Goal: Task Accomplishment & Management: Manage account settings

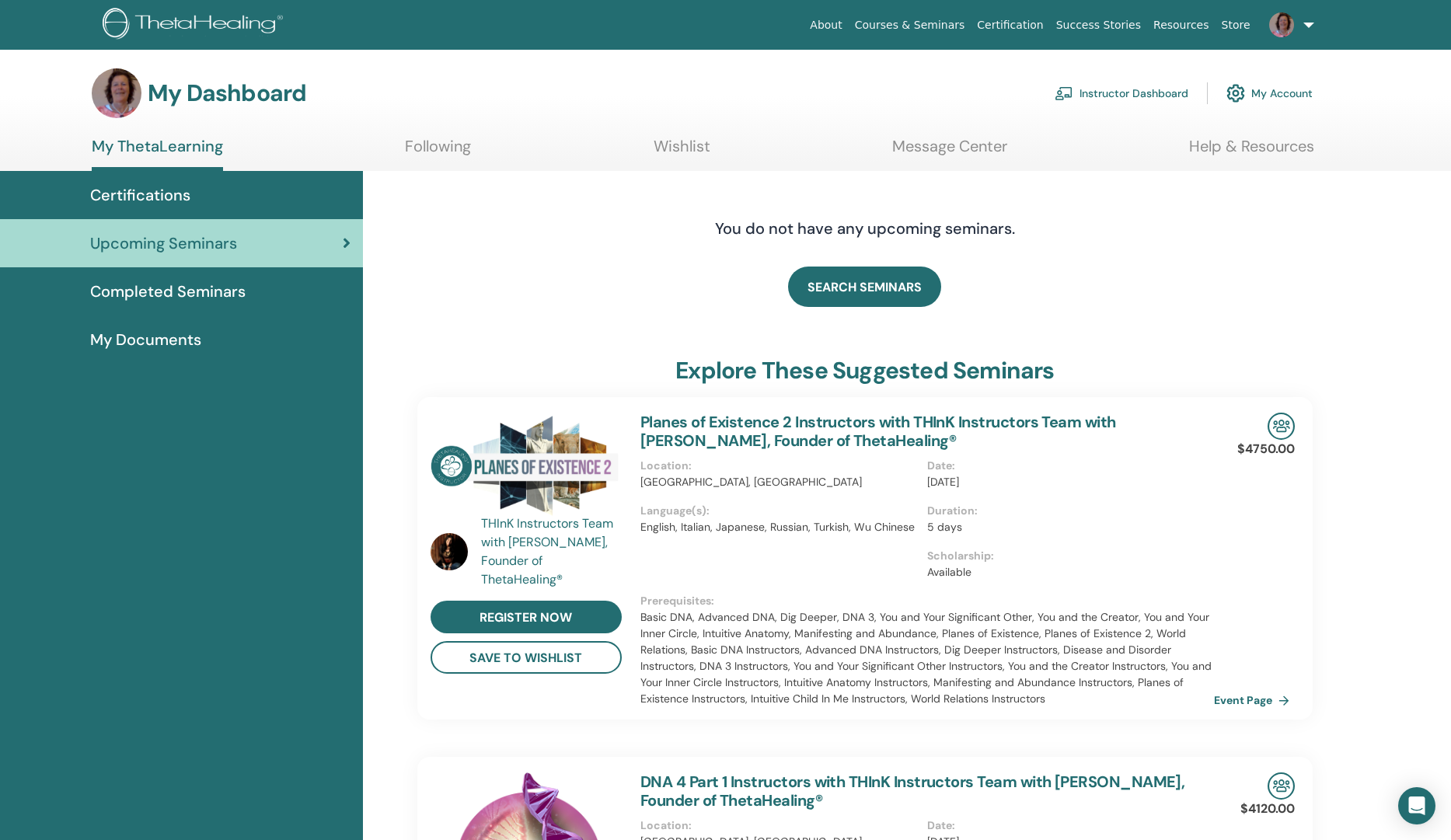
click at [1127, 85] on link "Instructor Dashboard" at bounding box center [1121, 94] width 133 height 34
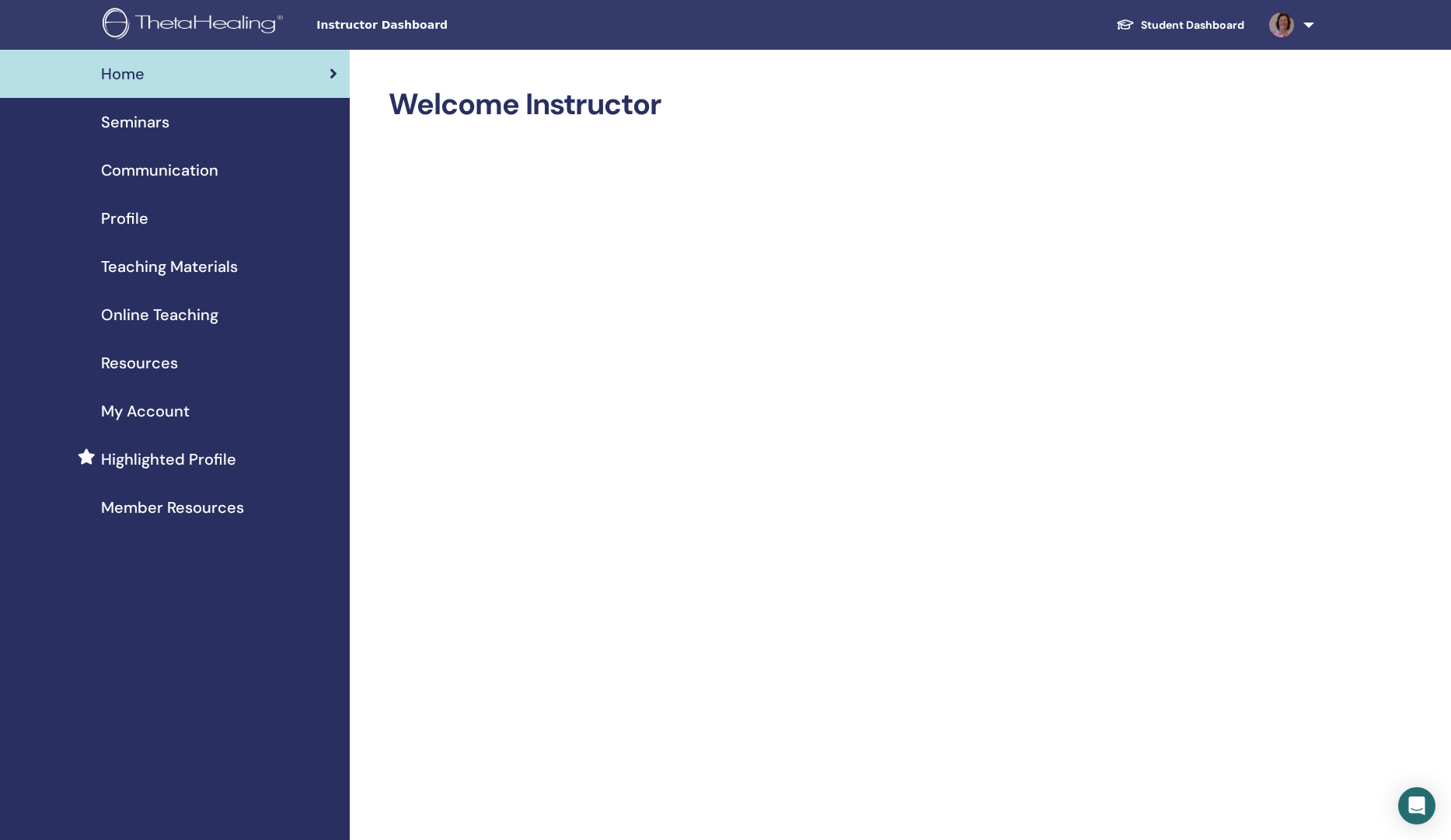
drag, startPoint x: 139, startPoint y: 132, endPoint x: 144, endPoint y: 124, distance: 9.4
click at [141, 127] on span "Seminars" at bounding box center [135, 122] width 68 height 23
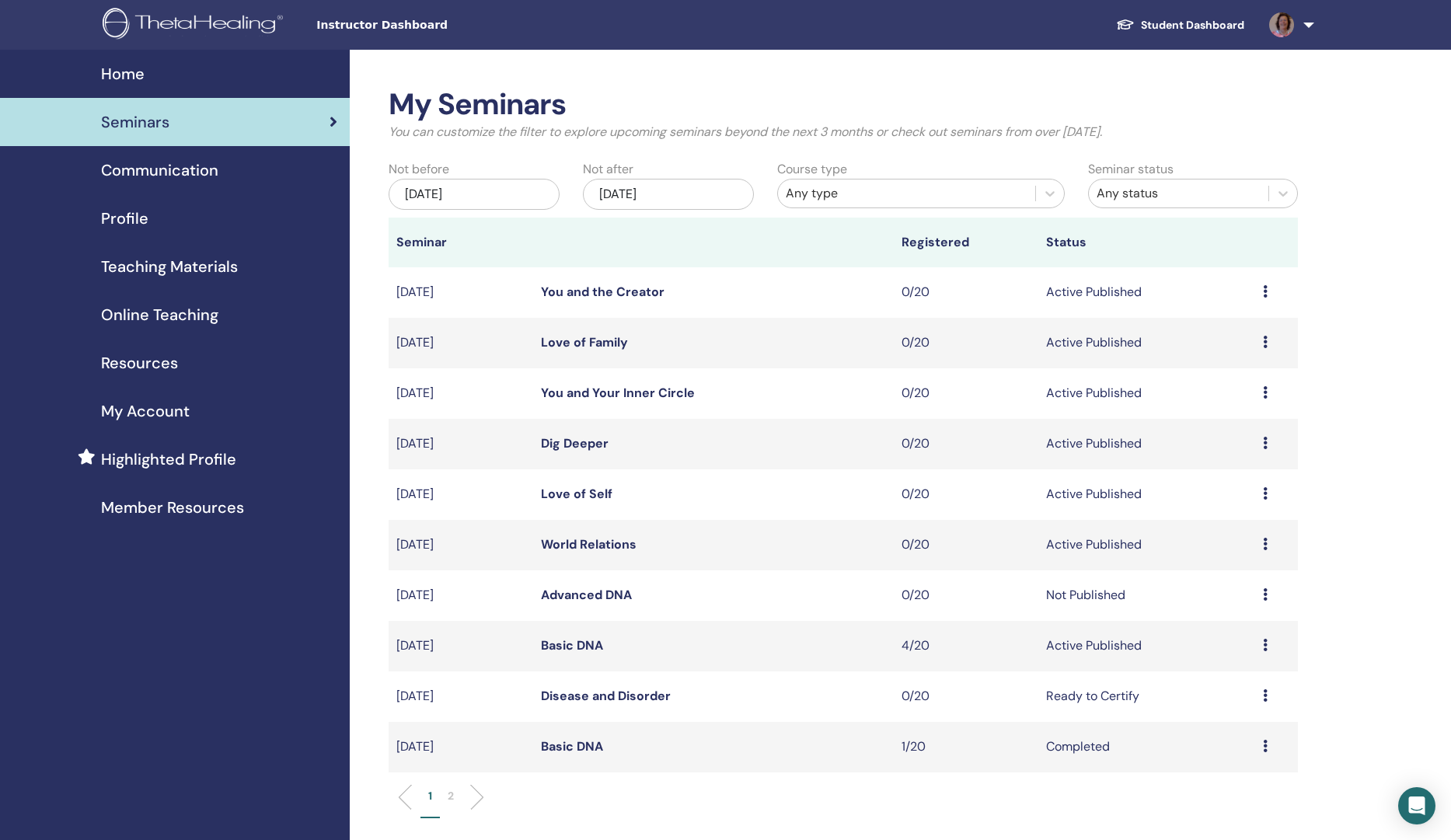
click at [1270, 644] on div "Preview Edit Attendees Cancel" at bounding box center [1276, 645] width 28 height 19
drag, startPoint x: 1234, startPoint y: 699, endPoint x: 1210, endPoint y: 707, distance: 25.3
click at [1233, 699] on link "Attendees" at bounding box center [1229, 703] width 59 height 16
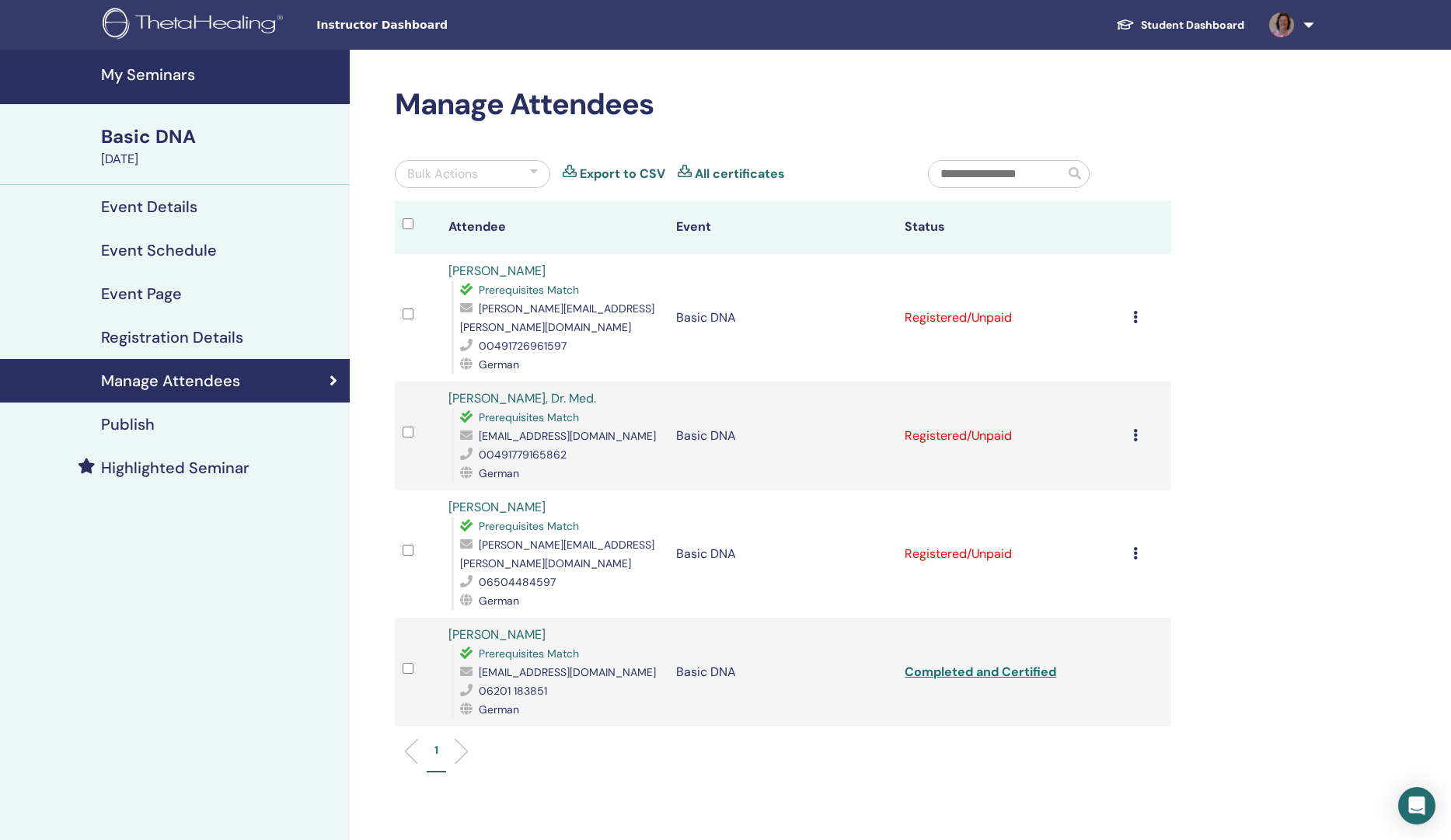
click at [1144, 311] on div "Cancel Registration Do not auto-certify Mark as Paid Mark as Unpaid Mark as Abs…" at bounding box center [1148, 317] width 31 height 19
click at [1149, 441] on p "Complete and Certify" at bounding box center [1146, 441] width 123 height 19
click at [1137, 429] on icon at bounding box center [1135, 435] width 5 height 13
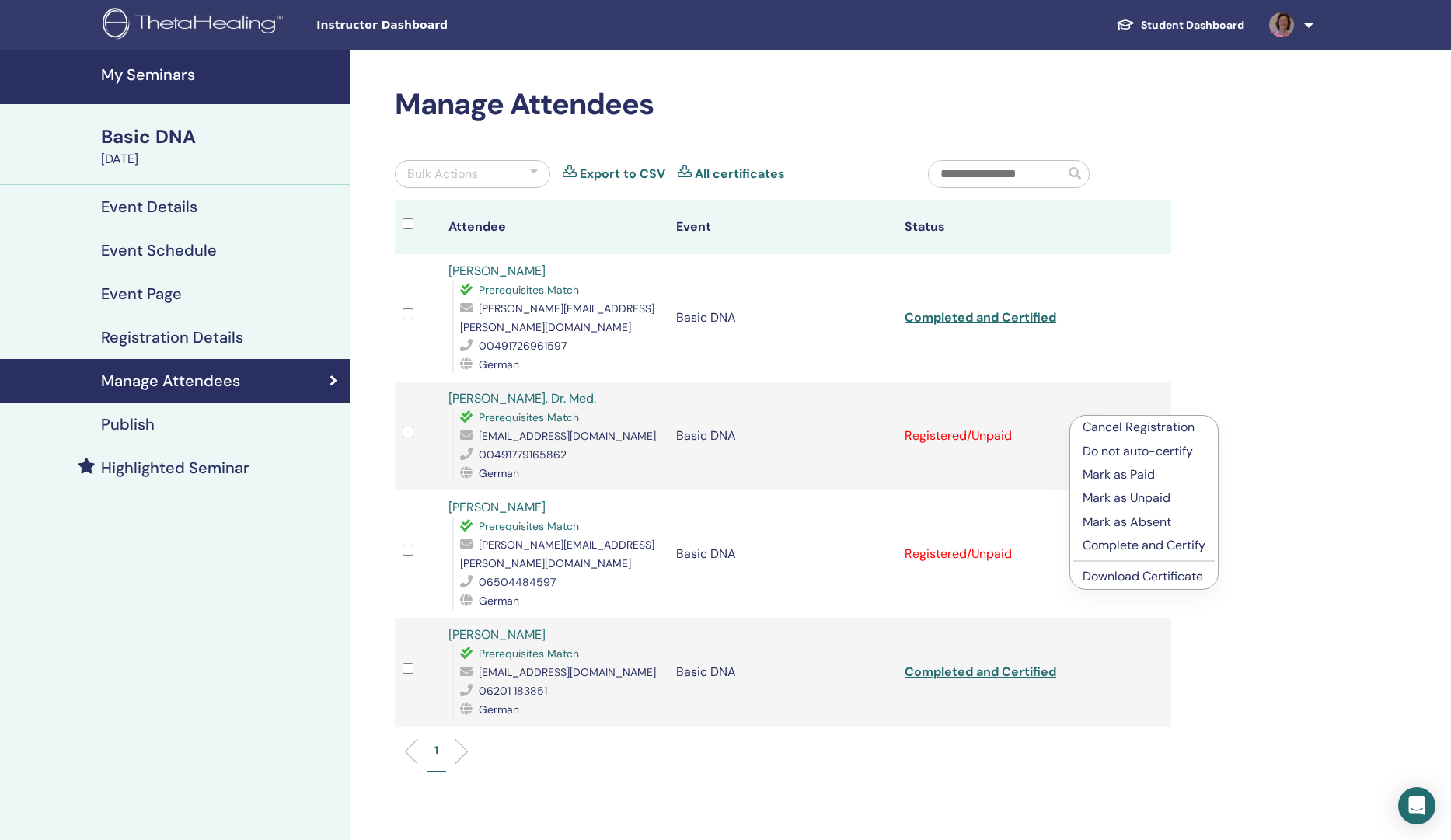
click at [1112, 539] on p "Complete and Certify" at bounding box center [1144, 545] width 123 height 19
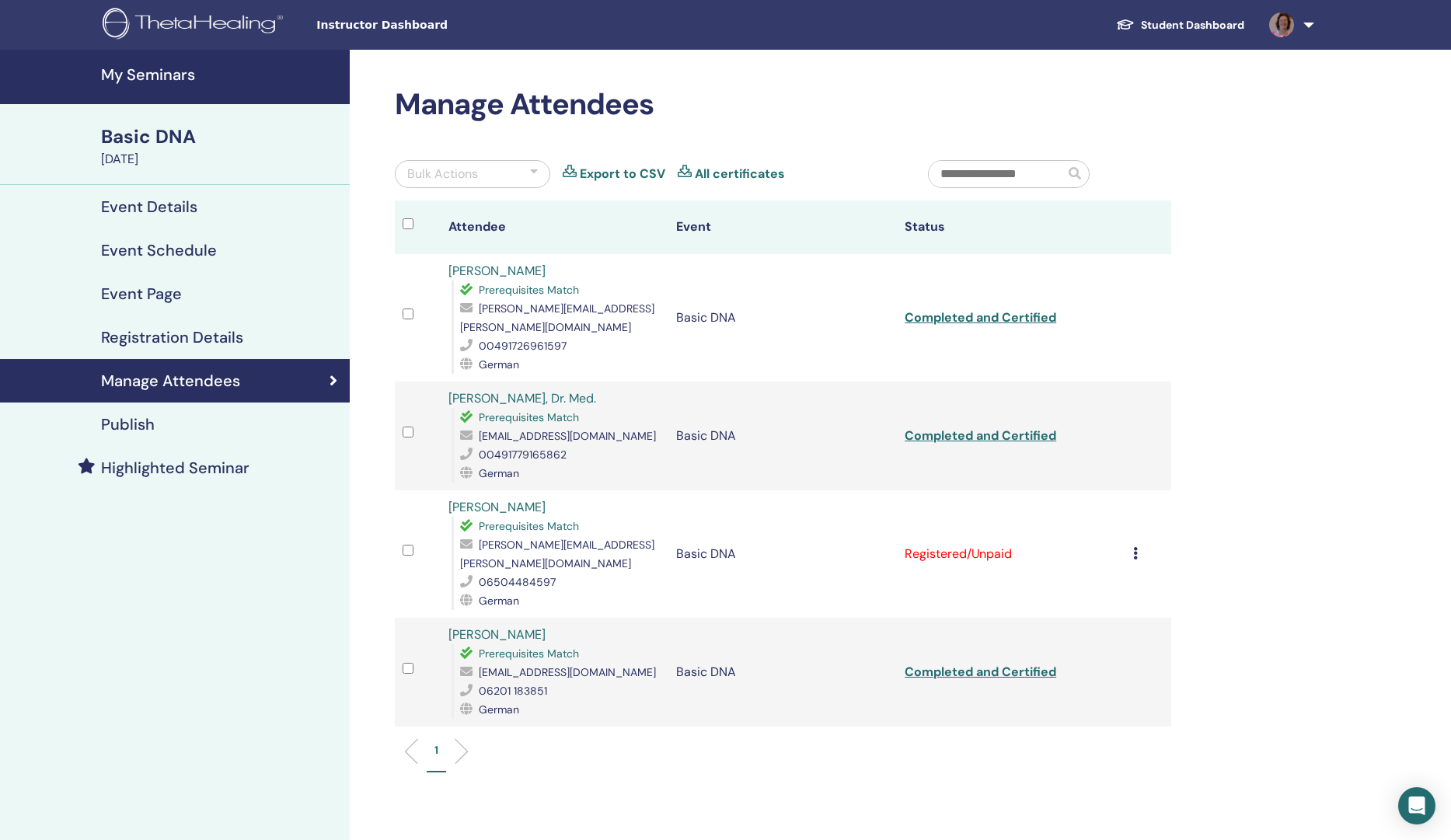
click at [1137, 547] on icon at bounding box center [1135, 553] width 5 height 13
click at [1130, 658] on p "Complete and Certify" at bounding box center [1143, 660] width 123 height 19
click at [1009, 545] on link "Completed and Certified" at bounding box center [981, 553] width 151 height 16
drag, startPoint x: 613, startPoint y: 420, endPoint x: 466, endPoint y: 421, distance: 147.0
click at [466, 426] on div "[EMAIL_ADDRESS][DOMAIN_NAME]" at bounding box center [560, 435] width 201 height 19
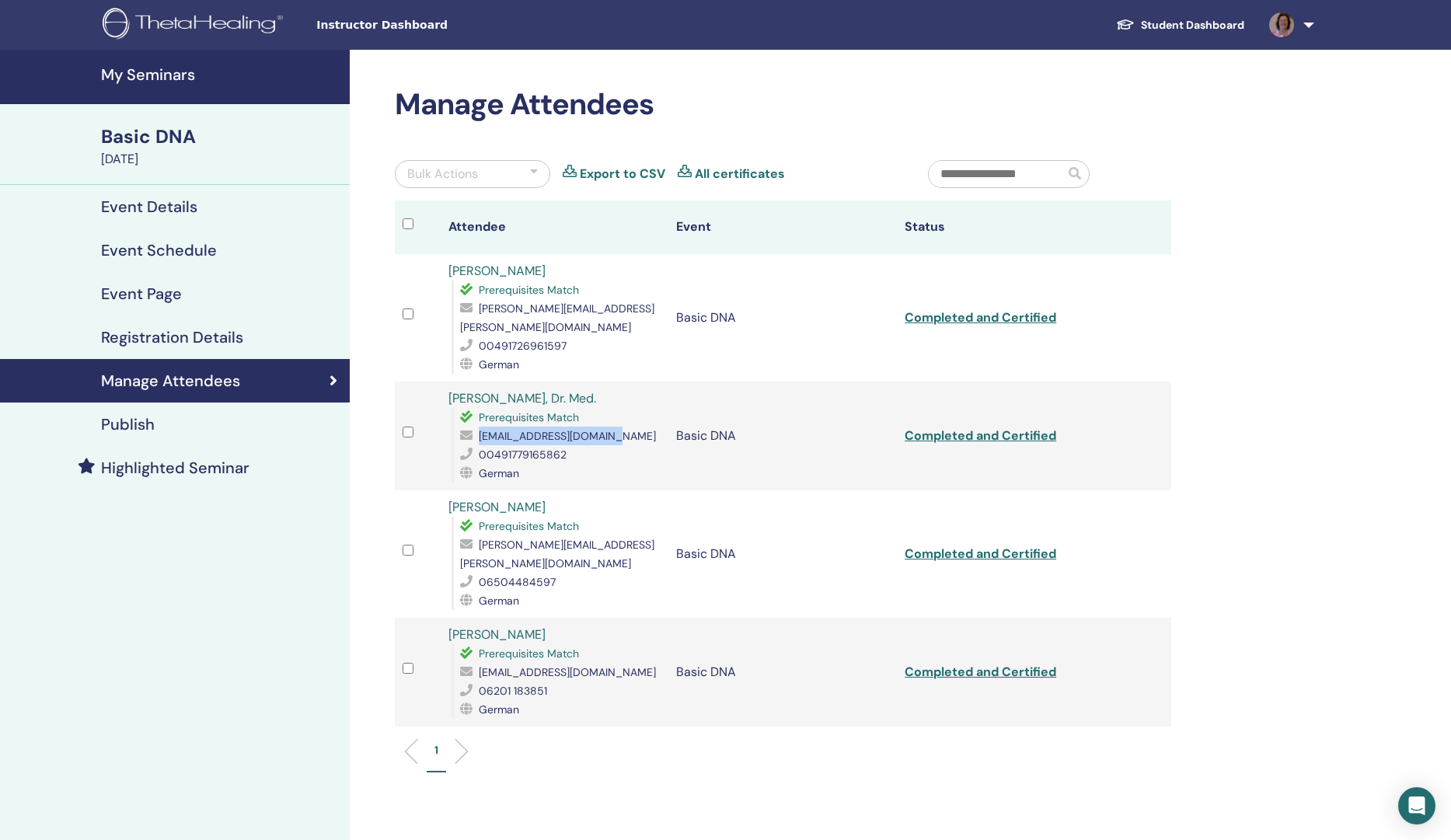
copy div "[EMAIL_ADDRESS][DOMAIN_NAME]"
drag, startPoint x: 623, startPoint y: 523, endPoint x: 472, endPoint y: 523, distance: 151.0
click at [472, 535] on div "[PERSON_NAME][EMAIL_ADDRESS][PERSON_NAME][DOMAIN_NAME]" at bounding box center [560, 553] width 201 height 37
copy span "[PERSON_NAME][EMAIL_ADDRESS][PERSON_NAME][DOMAIN_NAME]"
drag, startPoint x: 580, startPoint y: 633, endPoint x: 497, endPoint y: 676, distance: 93.5
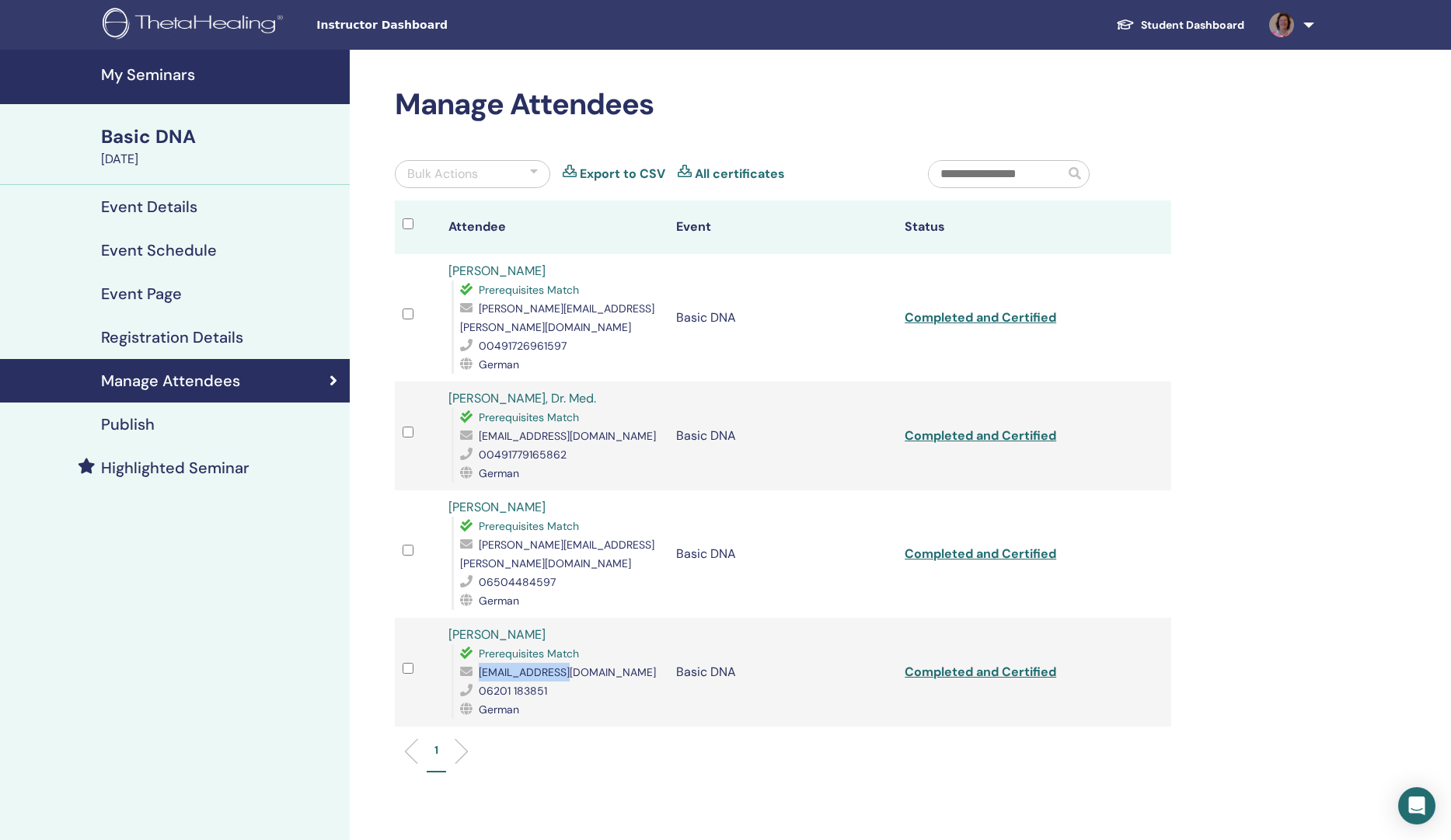
click at [477, 663] on div "[EMAIL_ADDRESS][DOMAIN_NAME]" at bounding box center [560, 672] width 201 height 19
drag, startPoint x: 573, startPoint y: 635, endPoint x: 586, endPoint y: 641, distance: 14.3
click at [573, 663] on div "[EMAIL_ADDRESS][DOMAIN_NAME]" at bounding box center [560, 672] width 201 height 19
drag, startPoint x: 567, startPoint y: 628, endPoint x: 470, endPoint y: 639, distance: 97.6
click at [470, 663] on div "[EMAIL_ADDRESS][DOMAIN_NAME]" at bounding box center [560, 672] width 201 height 19
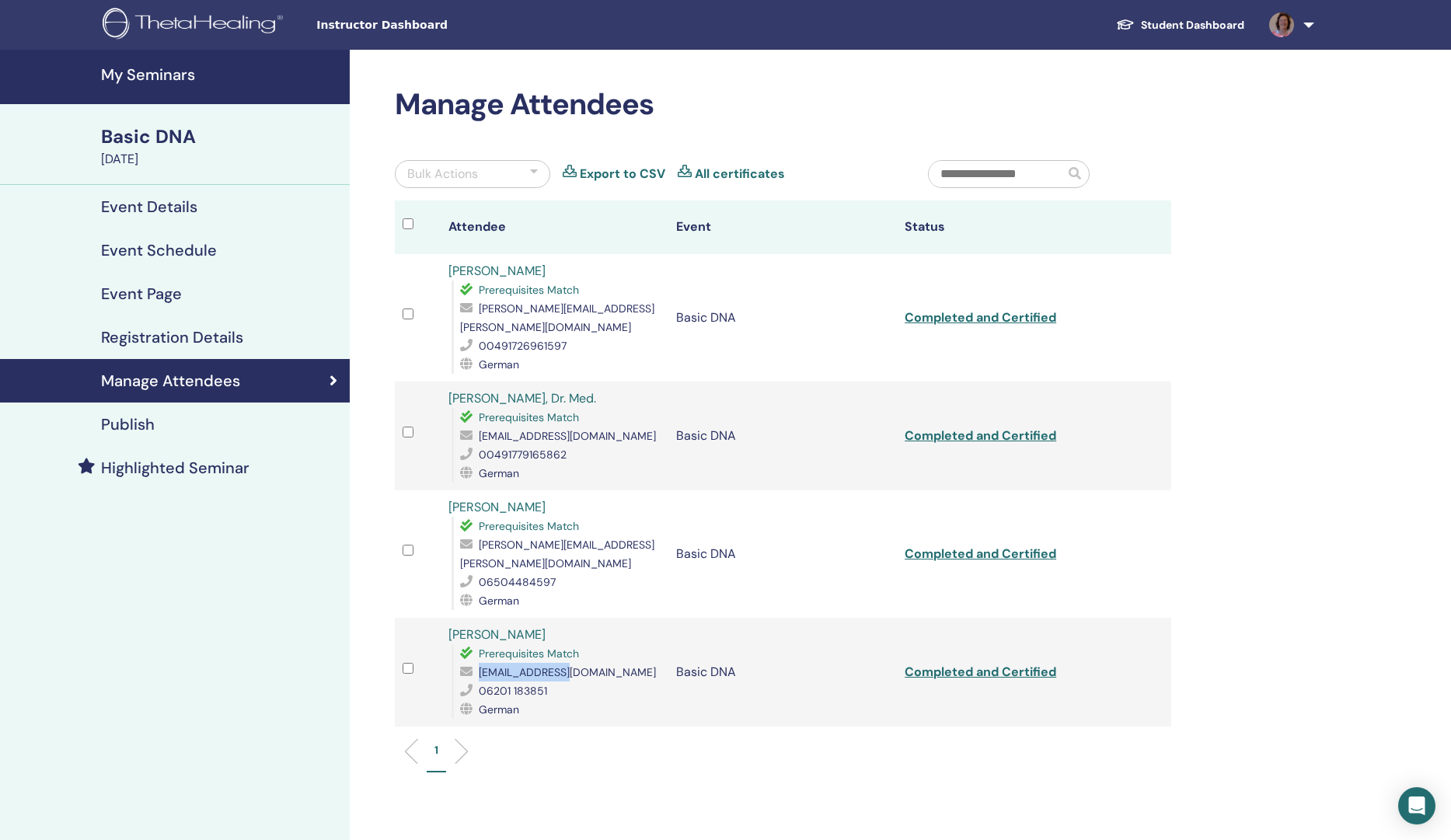
copy div "[EMAIL_ADDRESS][DOMAIN_NAME]"
